Goal: Information Seeking & Learning: Learn about a topic

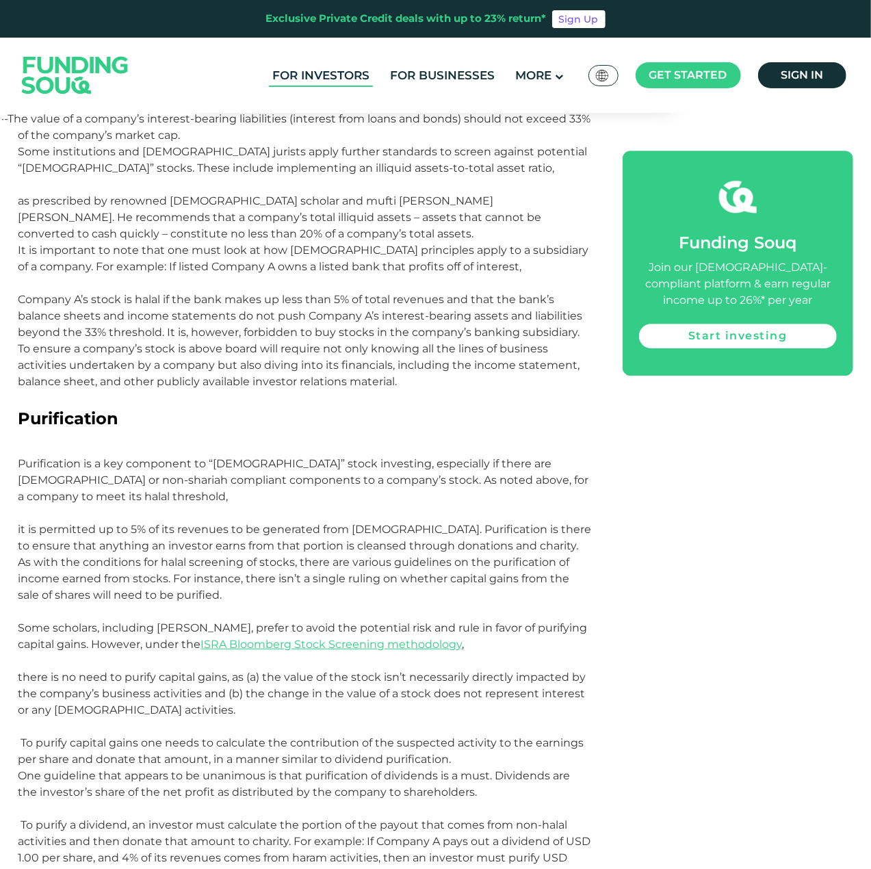
click at [311, 75] on link "For Investors" at bounding box center [321, 75] width 104 height 23
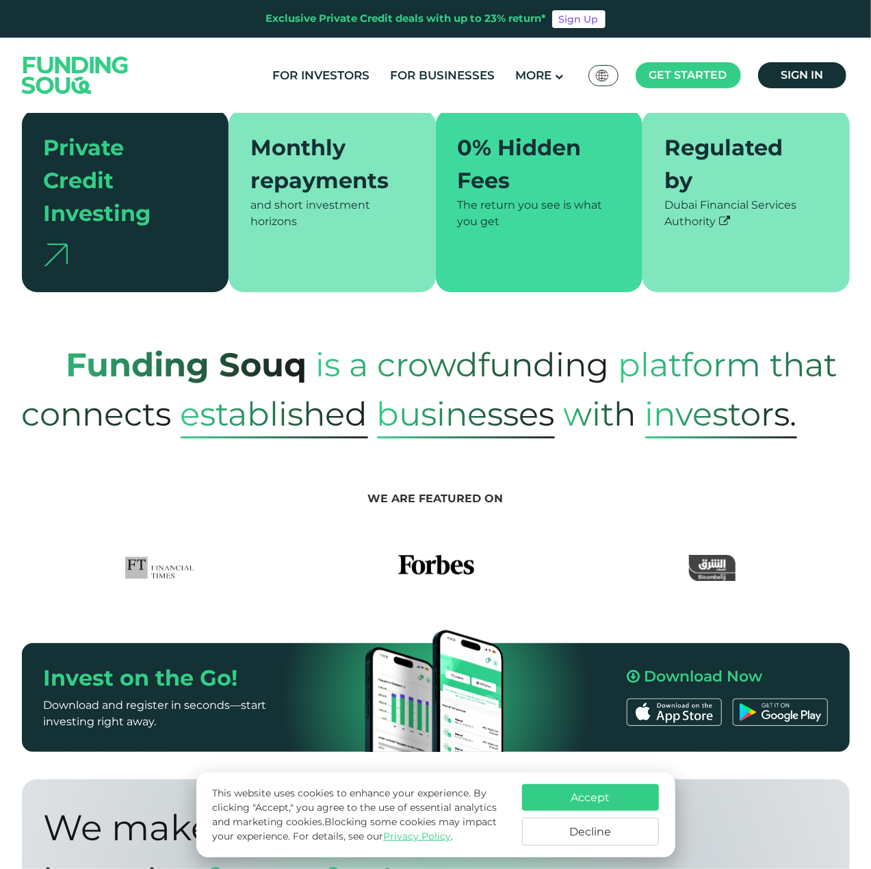
scroll to position [616, 0]
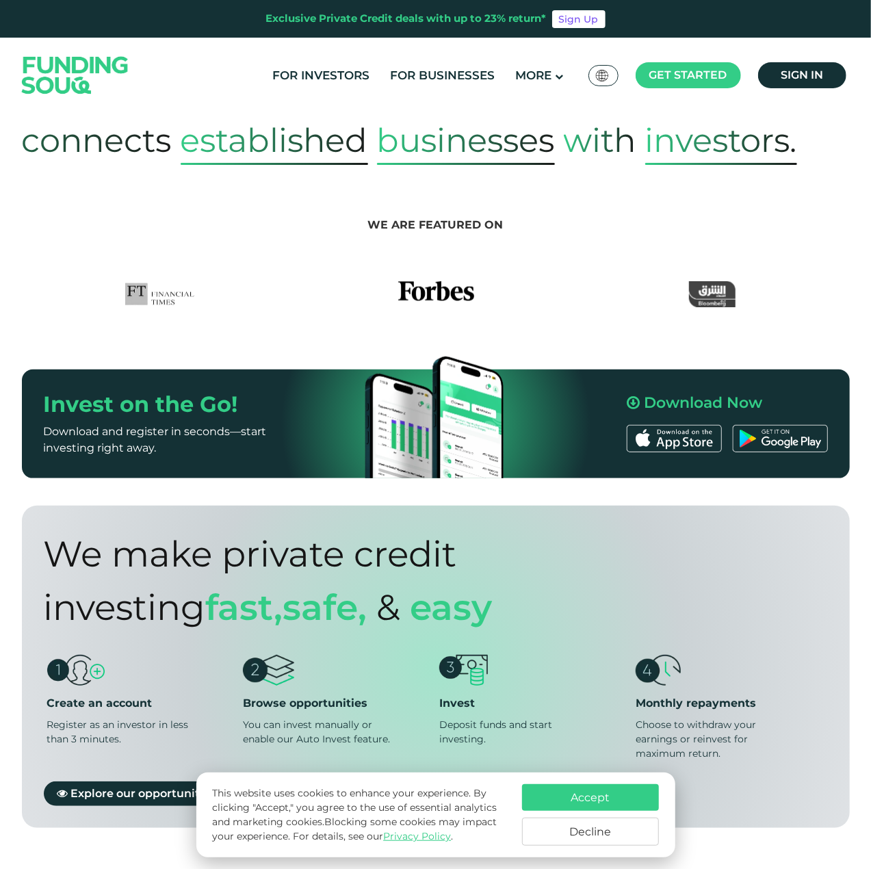
click at [584, 791] on button "Accept" at bounding box center [590, 797] width 137 height 27
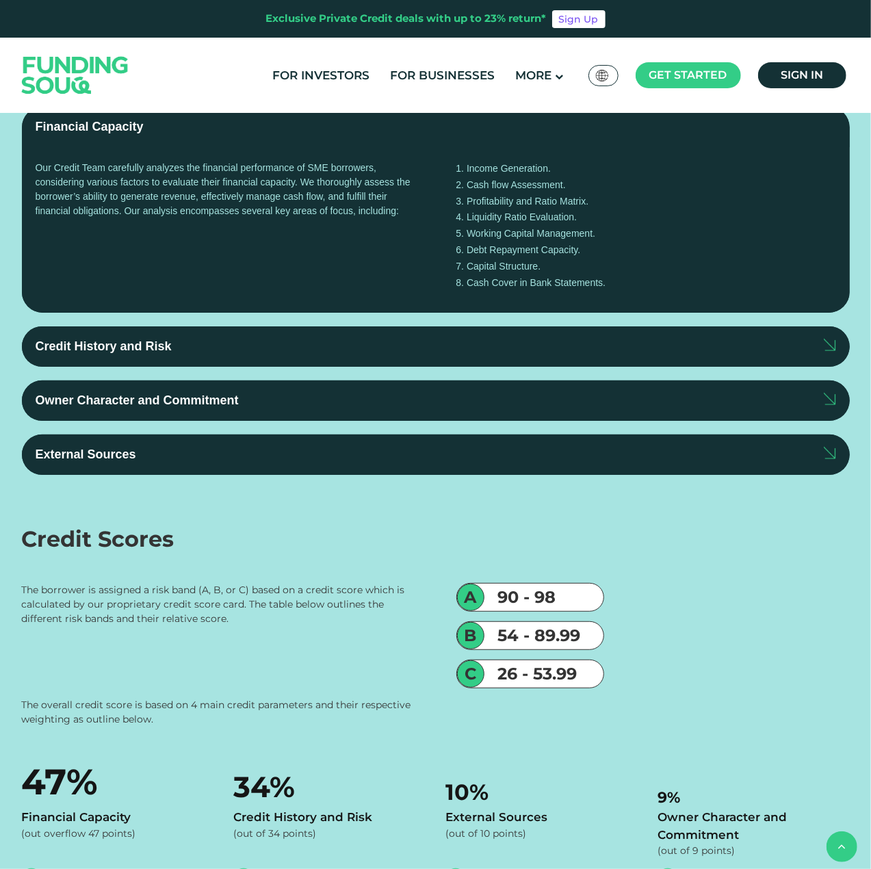
scroll to position [2189, 0]
